Goal: Transaction & Acquisition: Purchase product/service

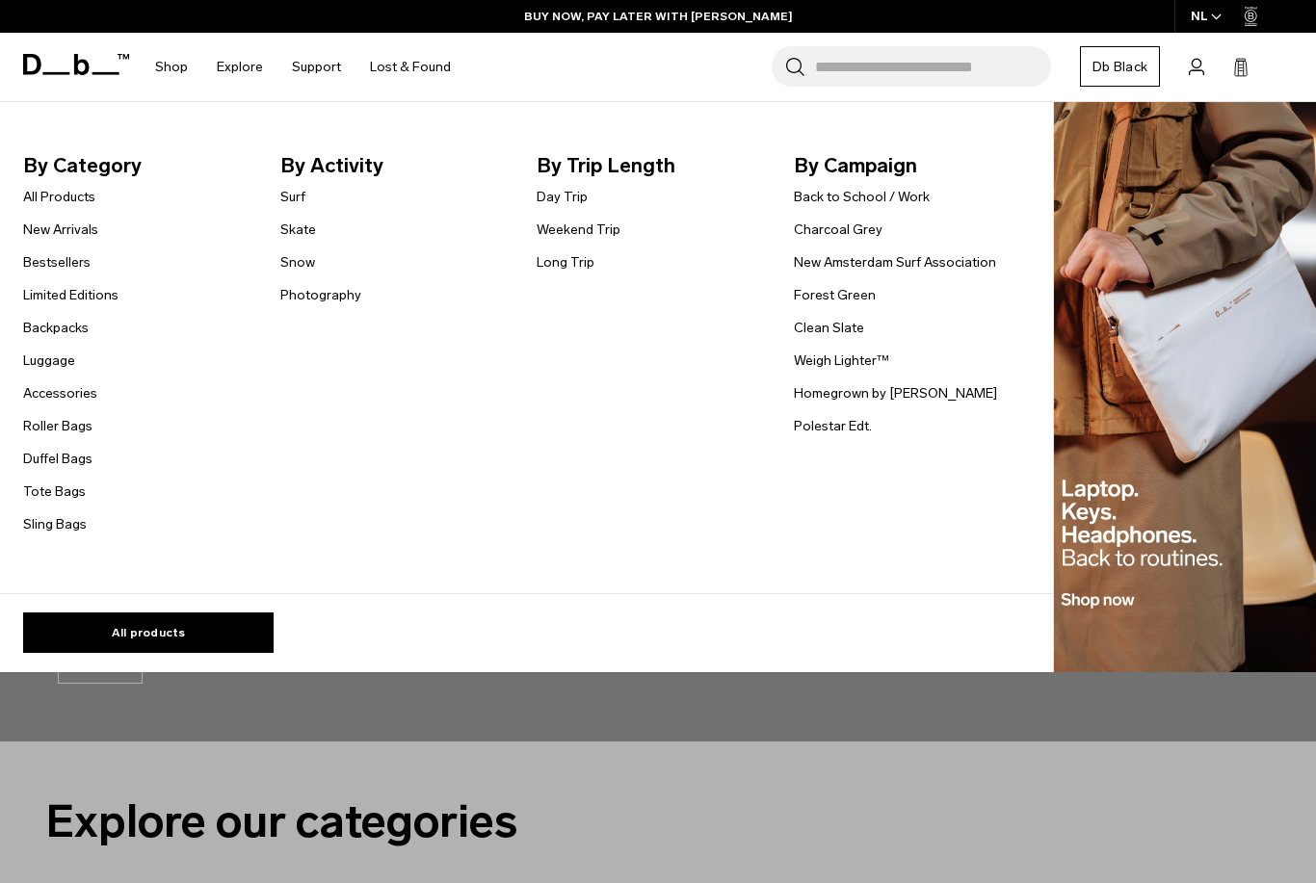
click at [571, 256] on link "Long Trip" at bounding box center [566, 262] width 58 height 20
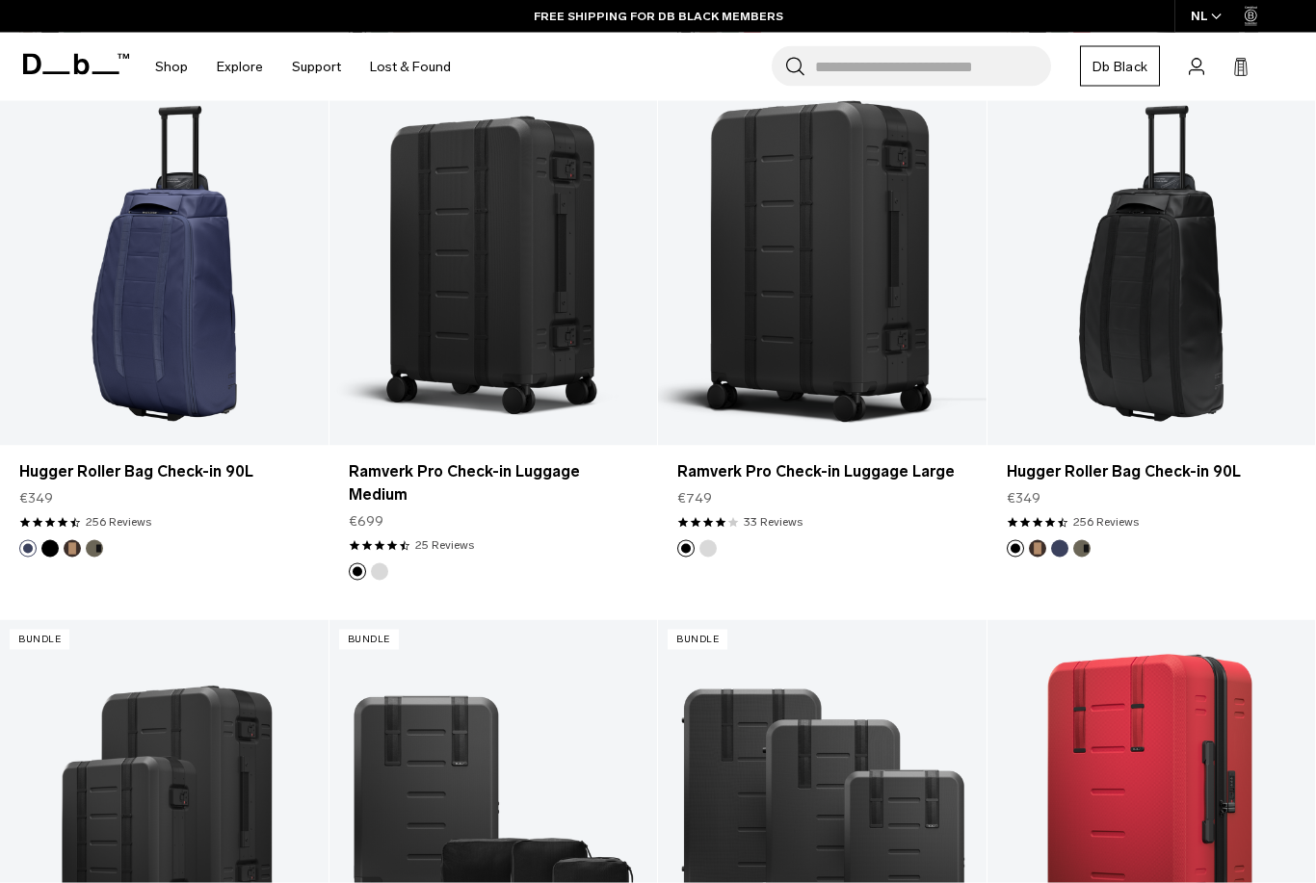
scroll to position [1457, 0]
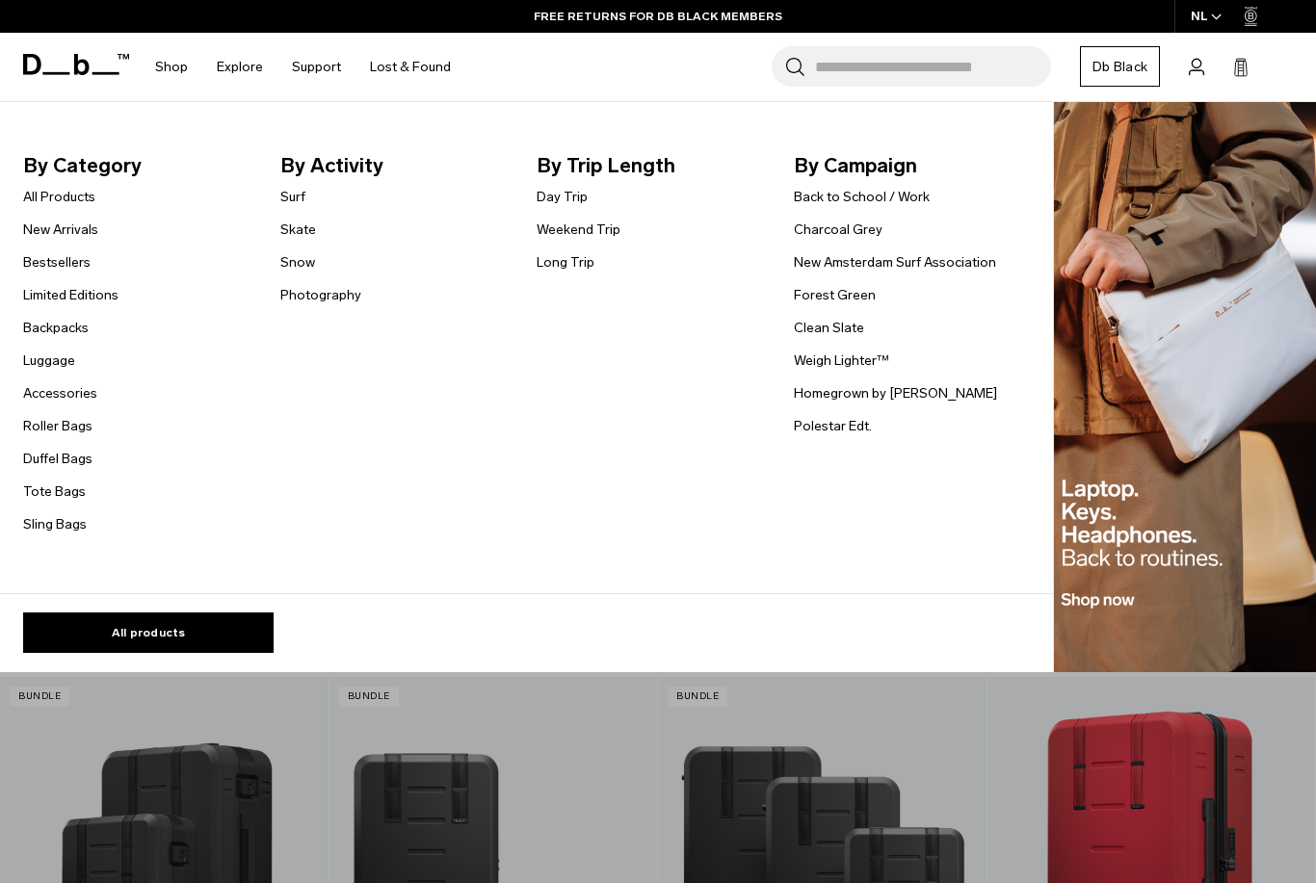
click at [55, 227] on link "New Arrivals" at bounding box center [60, 230] width 75 height 20
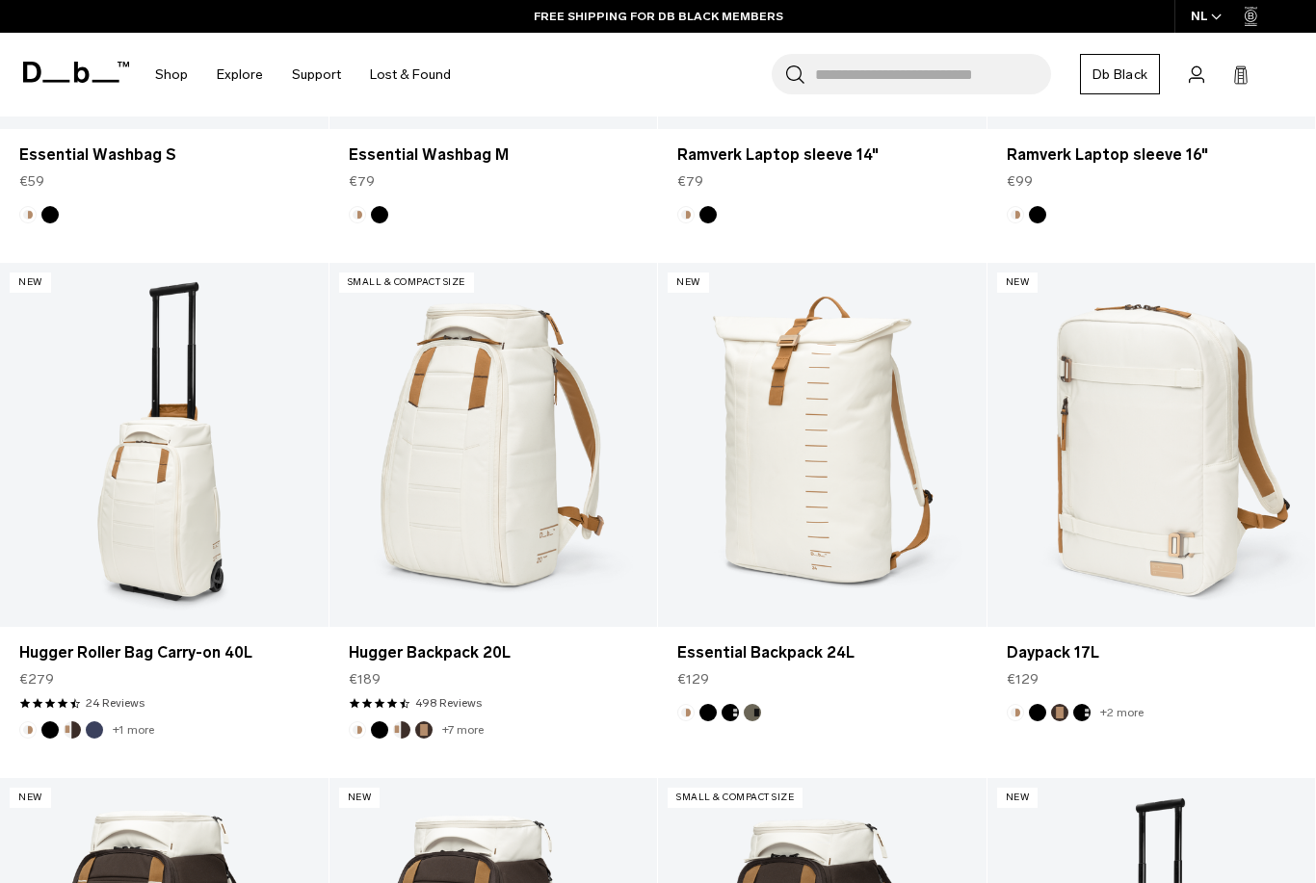
scroll to position [1428, 0]
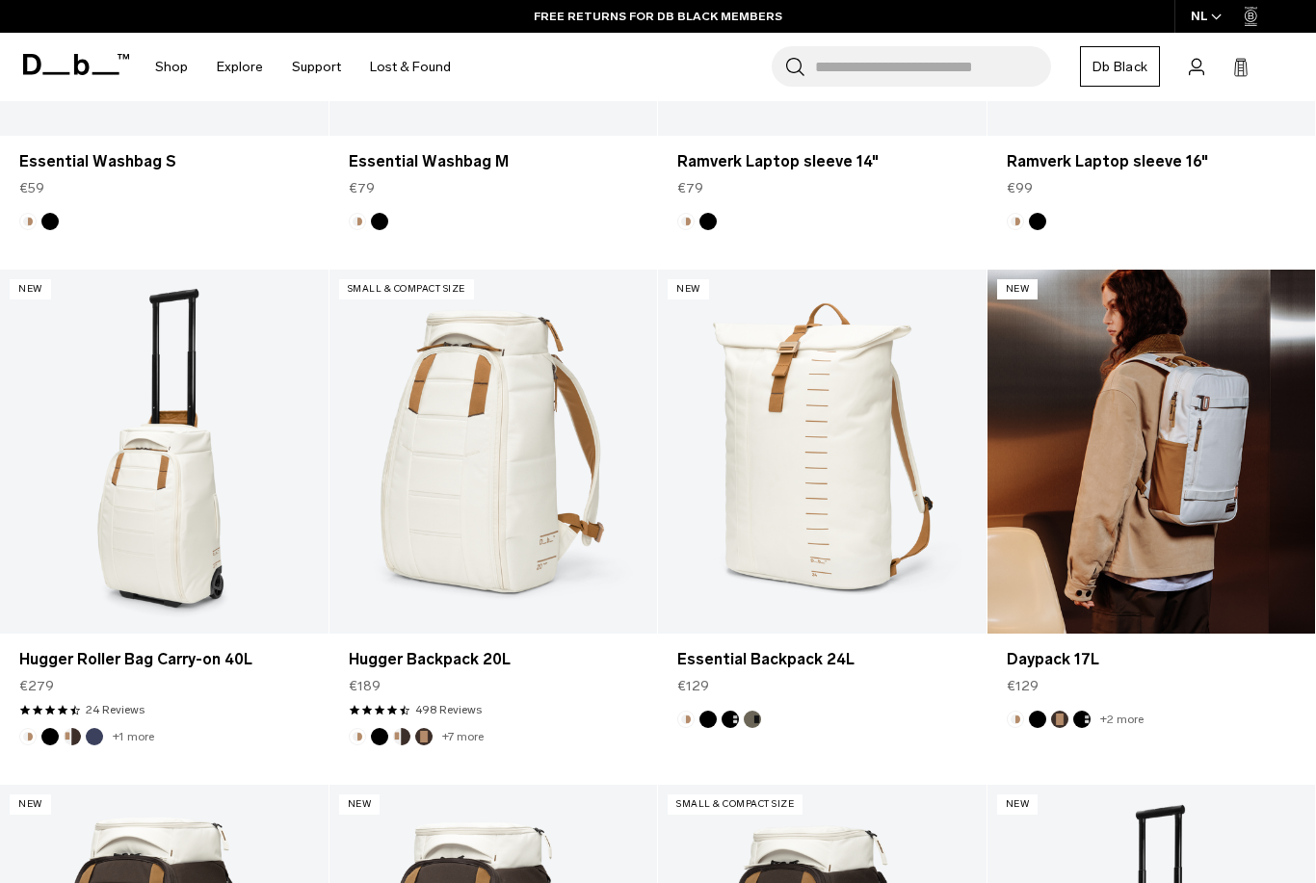
click at [1225, 508] on link "Daypack 17L" at bounding box center [1151, 452] width 329 height 364
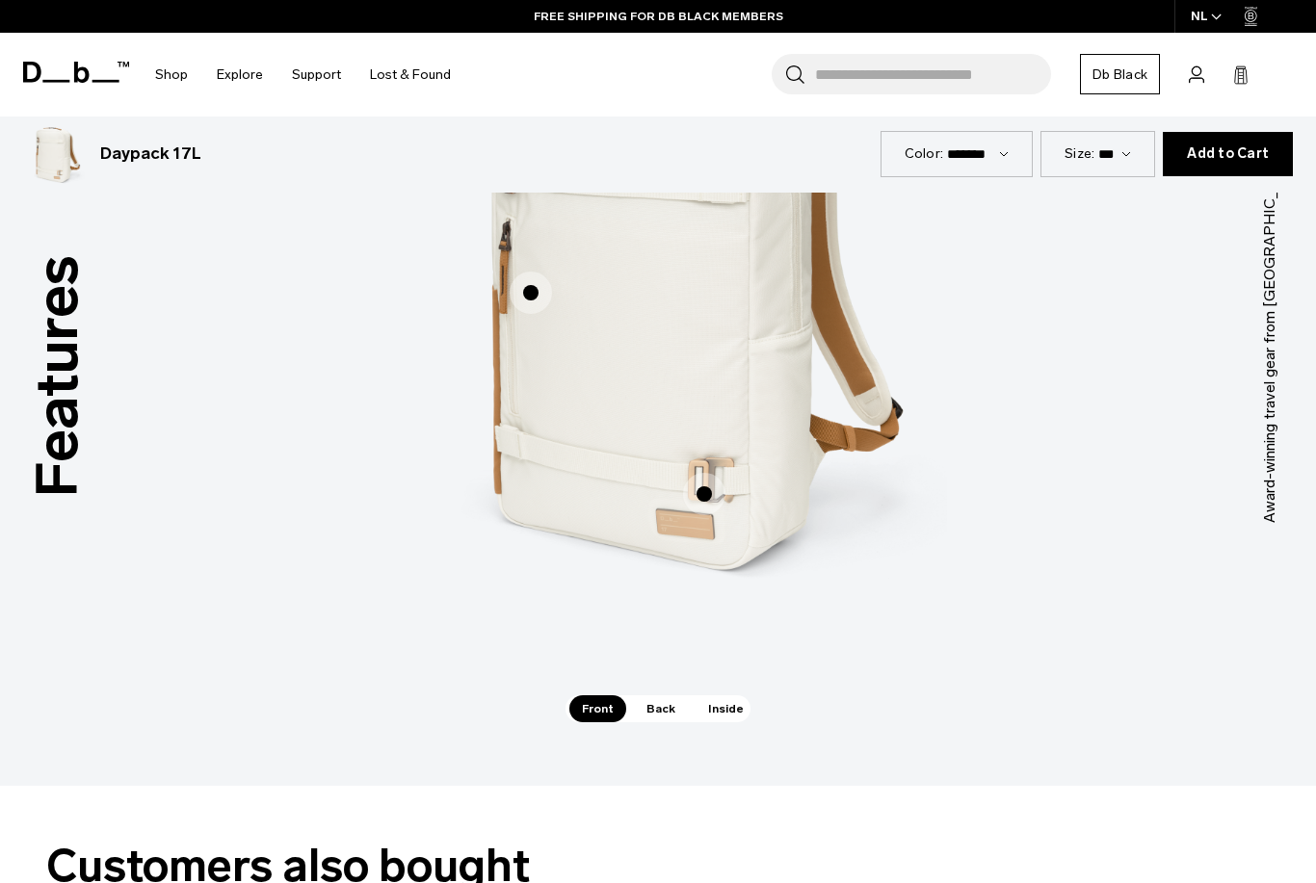
scroll to position [2395, 0]
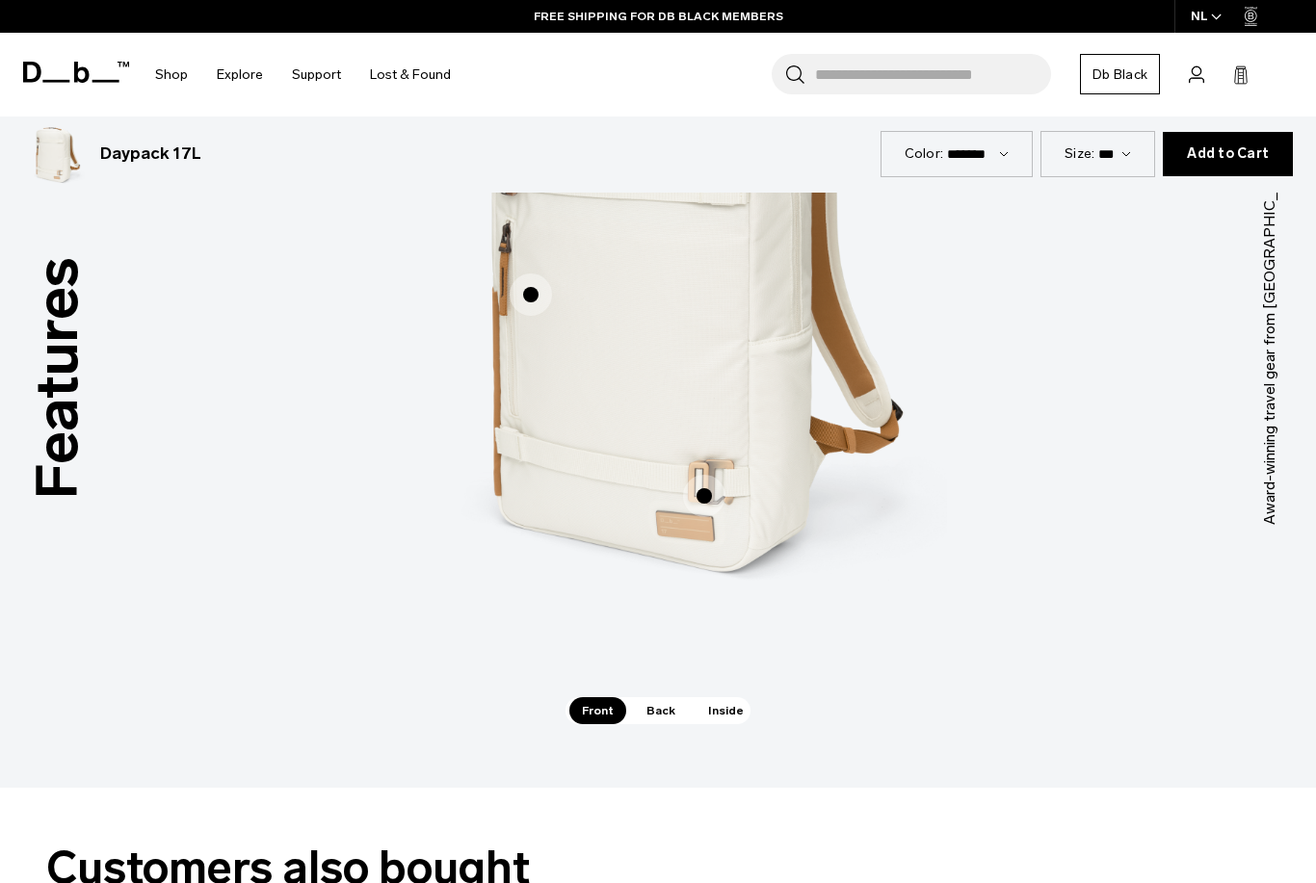
click at [654, 697] on span "Back" at bounding box center [661, 710] width 54 height 27
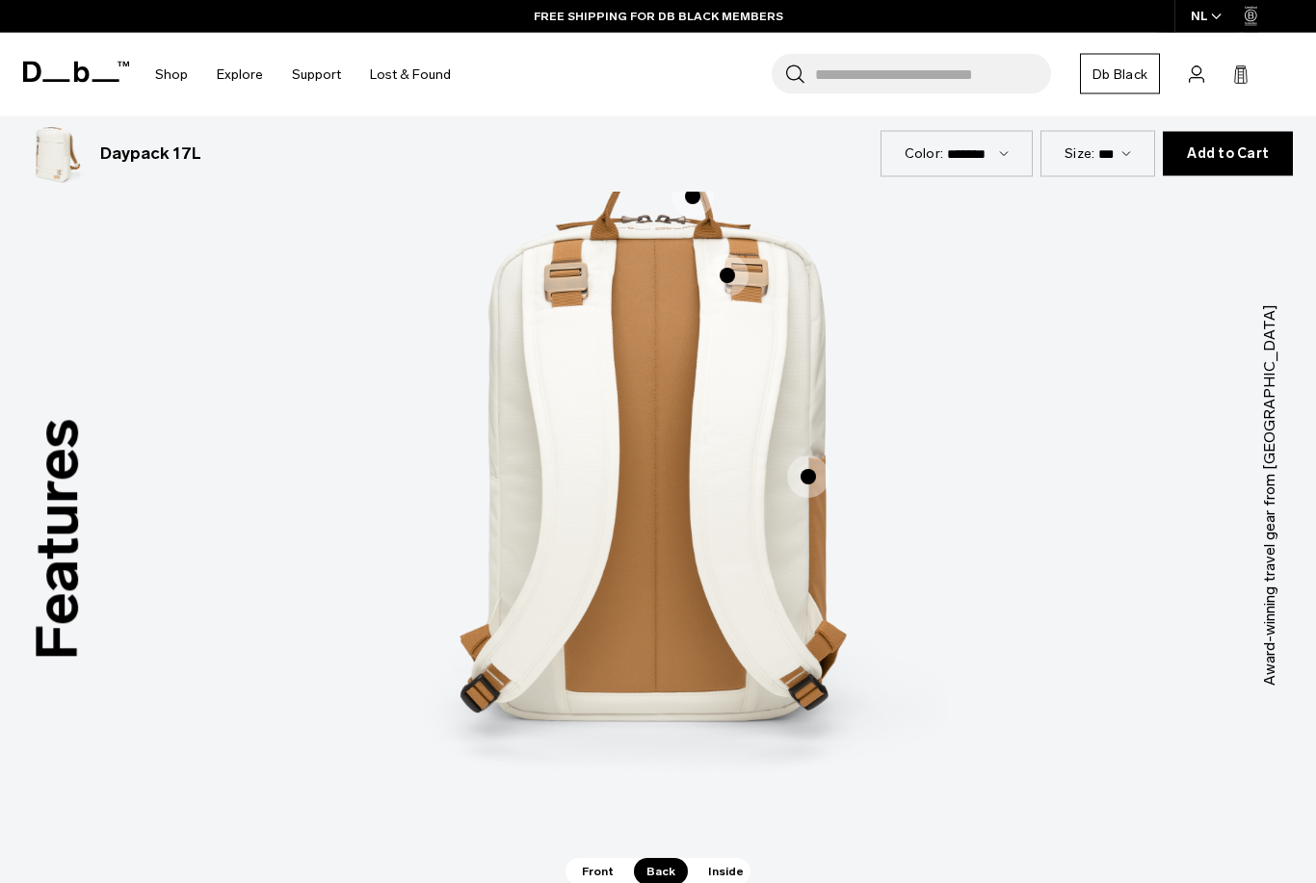
scroll to position [2233, 0]
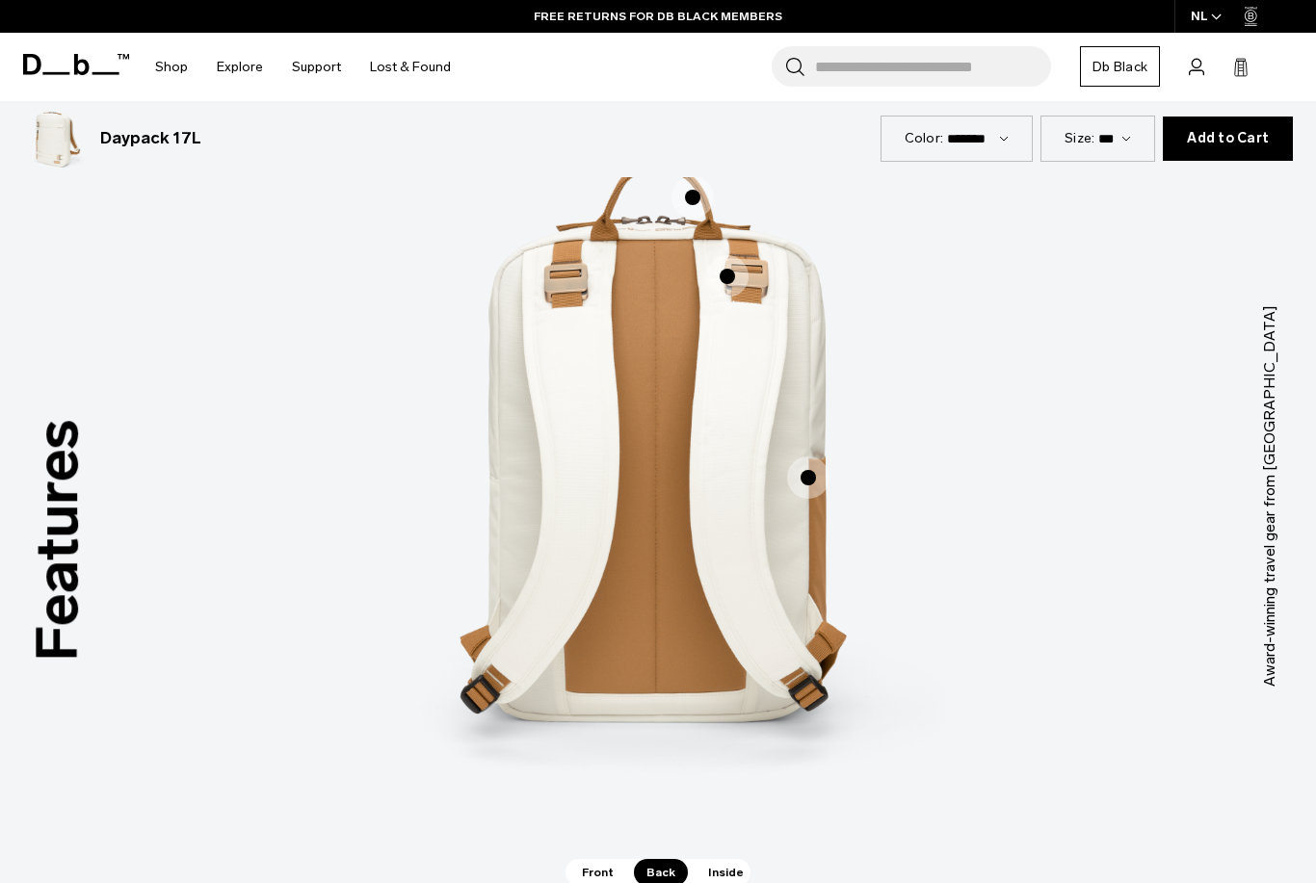
click at [733, 859] on span "Inside" at bounding box center [726, 872] width 61 height 27
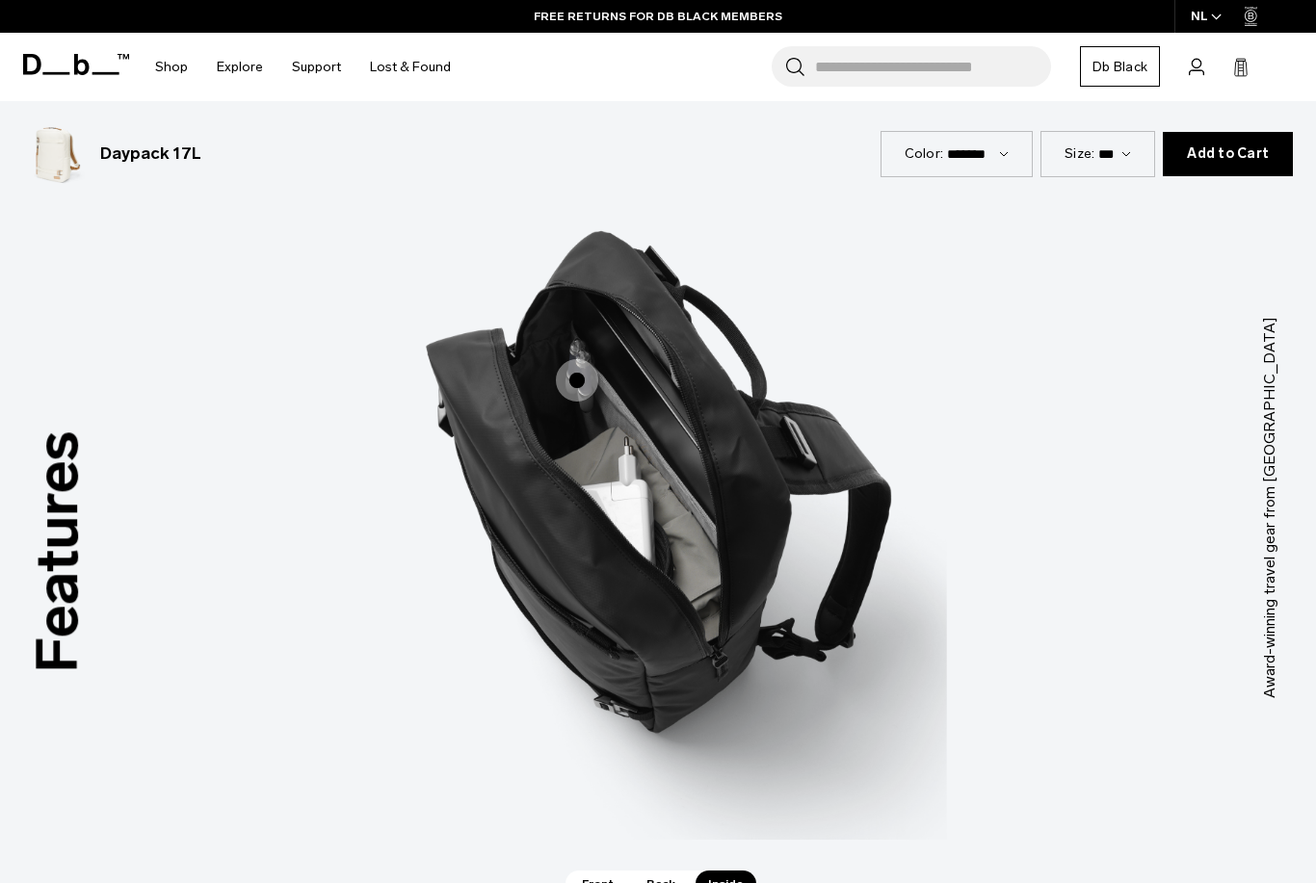
scroll to position [2205, 0]
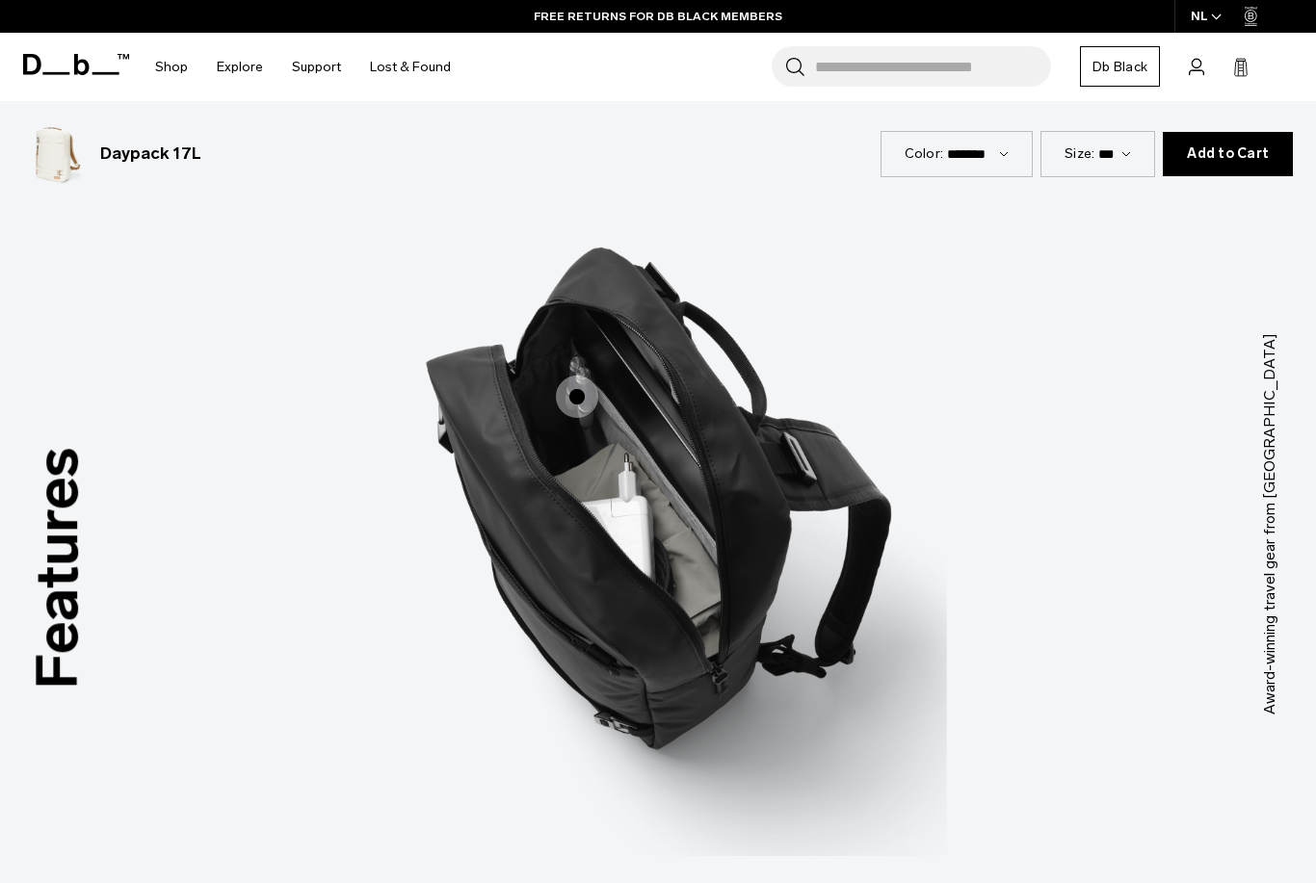
click at [593, 381] on span "3 / 3" at bounding box center [577, 397] width 42 height 42
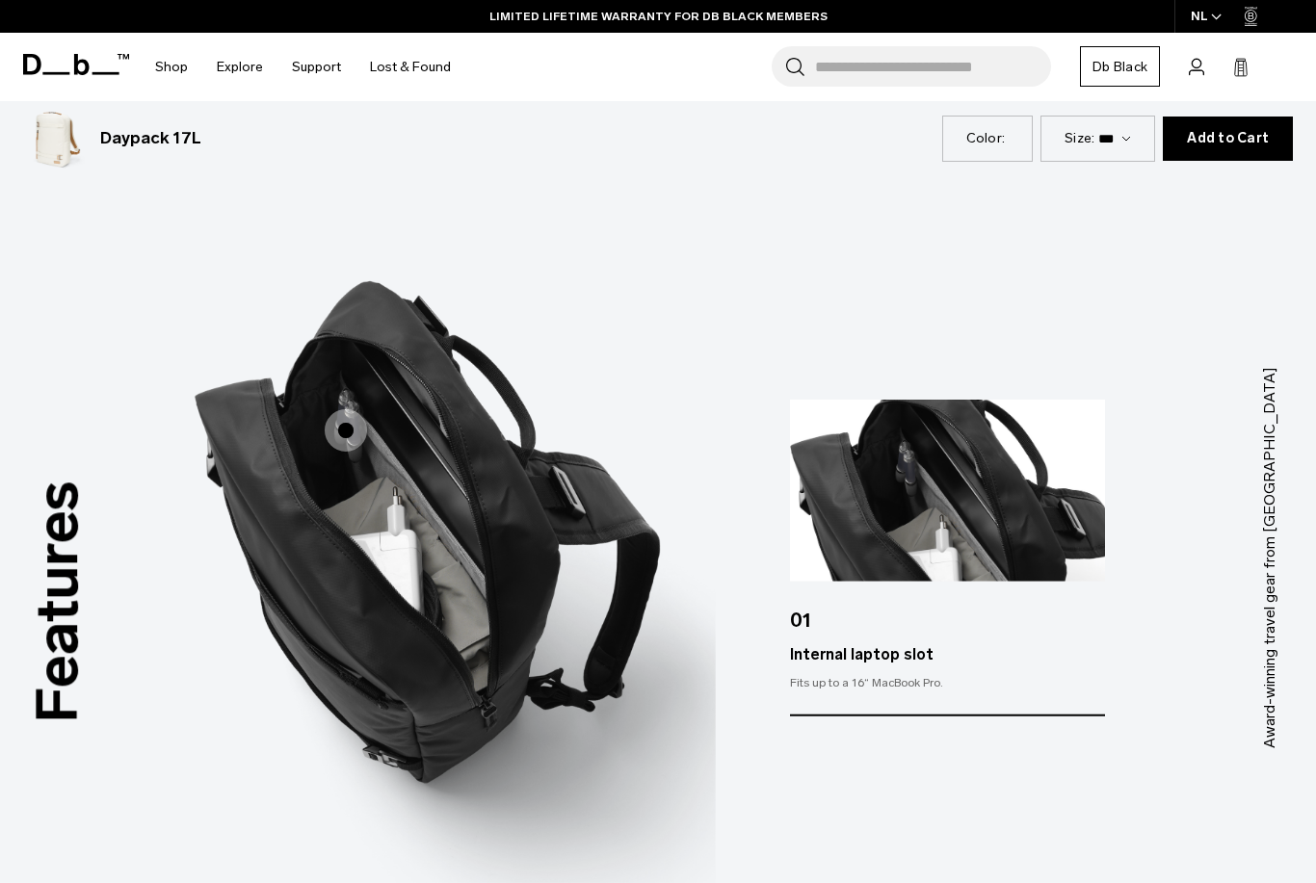
scroll to position [2197, 0]
